Goal: Task Accomplishment & Management: Use online tool/utility

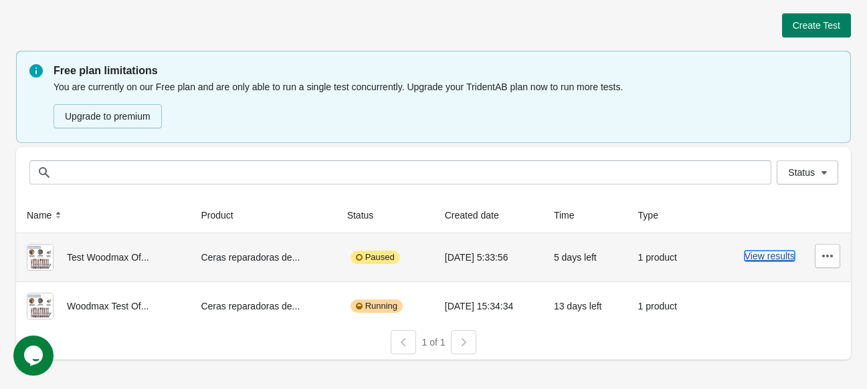
click at [775, 253] on button "View results" at bounding box center [769, 256] width 50 height 11
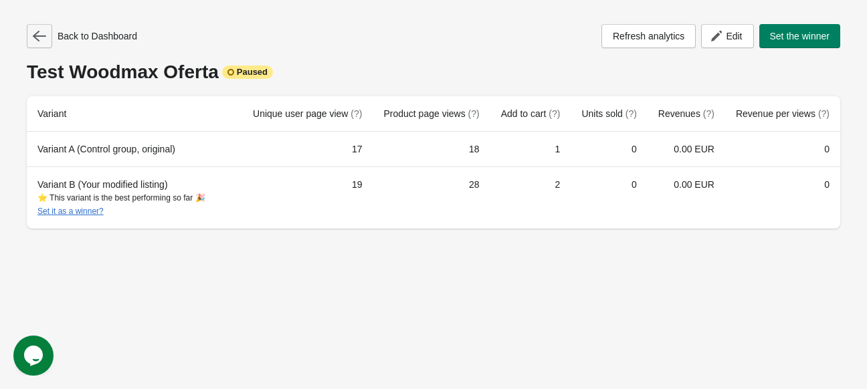
click at [46, 41] on button "button" at bounding box center [39, 36] width 25 height 24
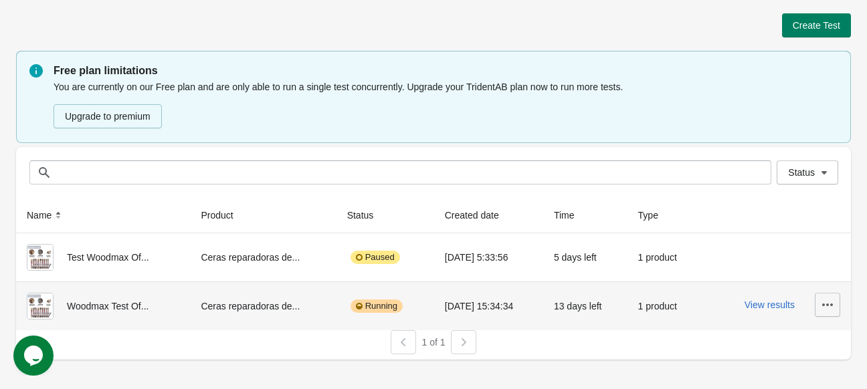
click at [827, 313] on button "button" at bounding box center [826, 305] width 25 height 24
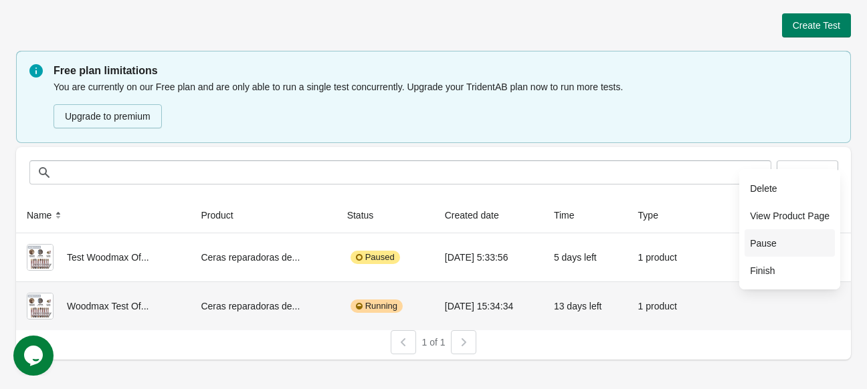
click at [777, 247] on span "Pause" at bounding box center [790, 243] width 80 height 13
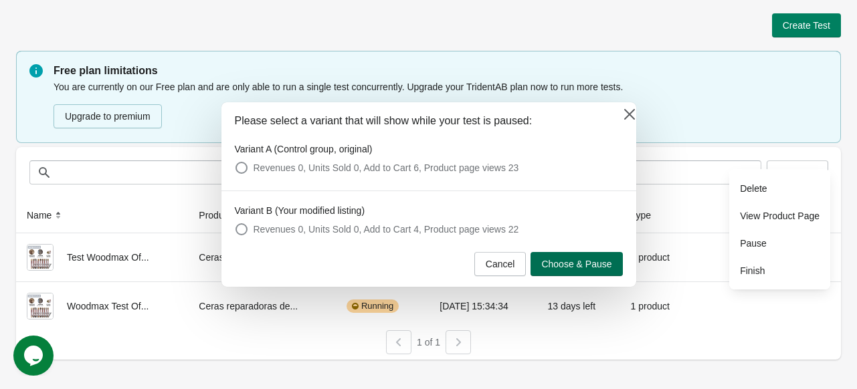
click at [563, 273] on button "Choose & Pause" at bounding box center [576, 264] width 92 height 24
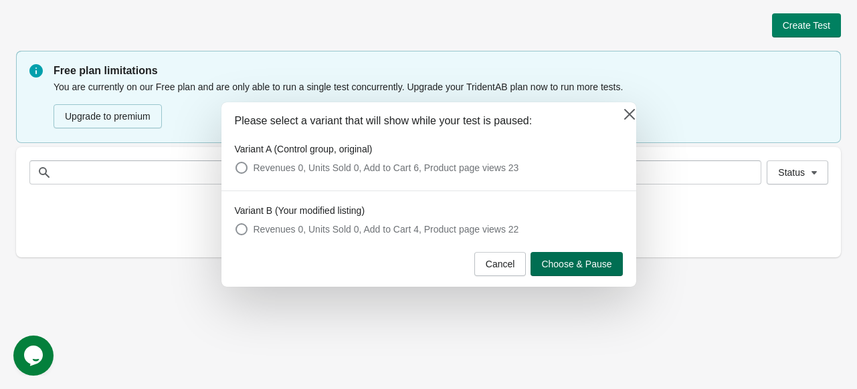
click at [576, 264] on span "Choose & Pause" at bounding box center [576, 264] width 70 height 11
